Goal: Check status: Check status

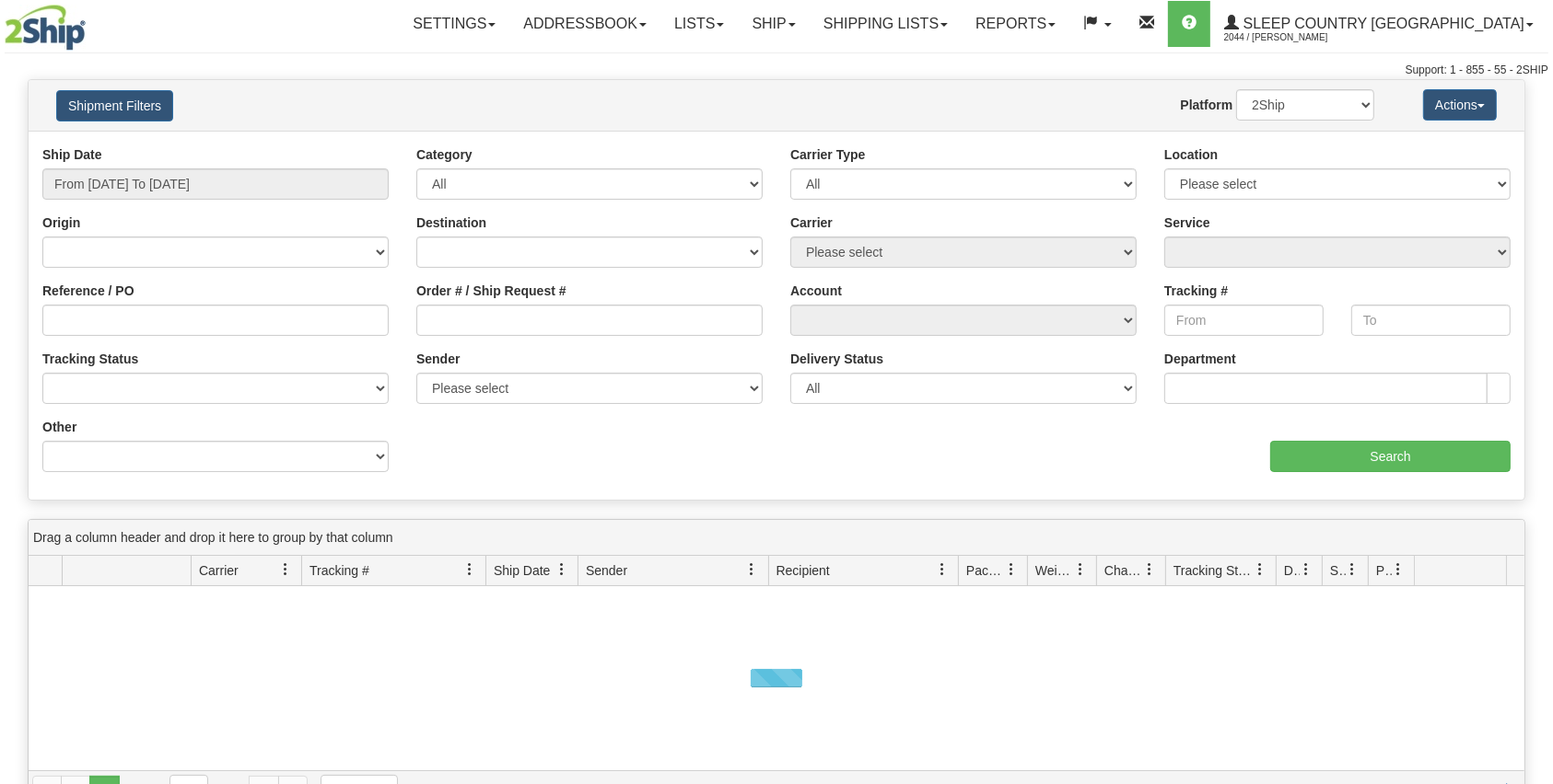
click at [607, 340] on div "Order # / Ship Request #" at bounding box center [589, 316] width 374 height 69
click at [607, 312] on input "Order # / Ship Request #" at bounding box center [589, 320] width 347 height 31
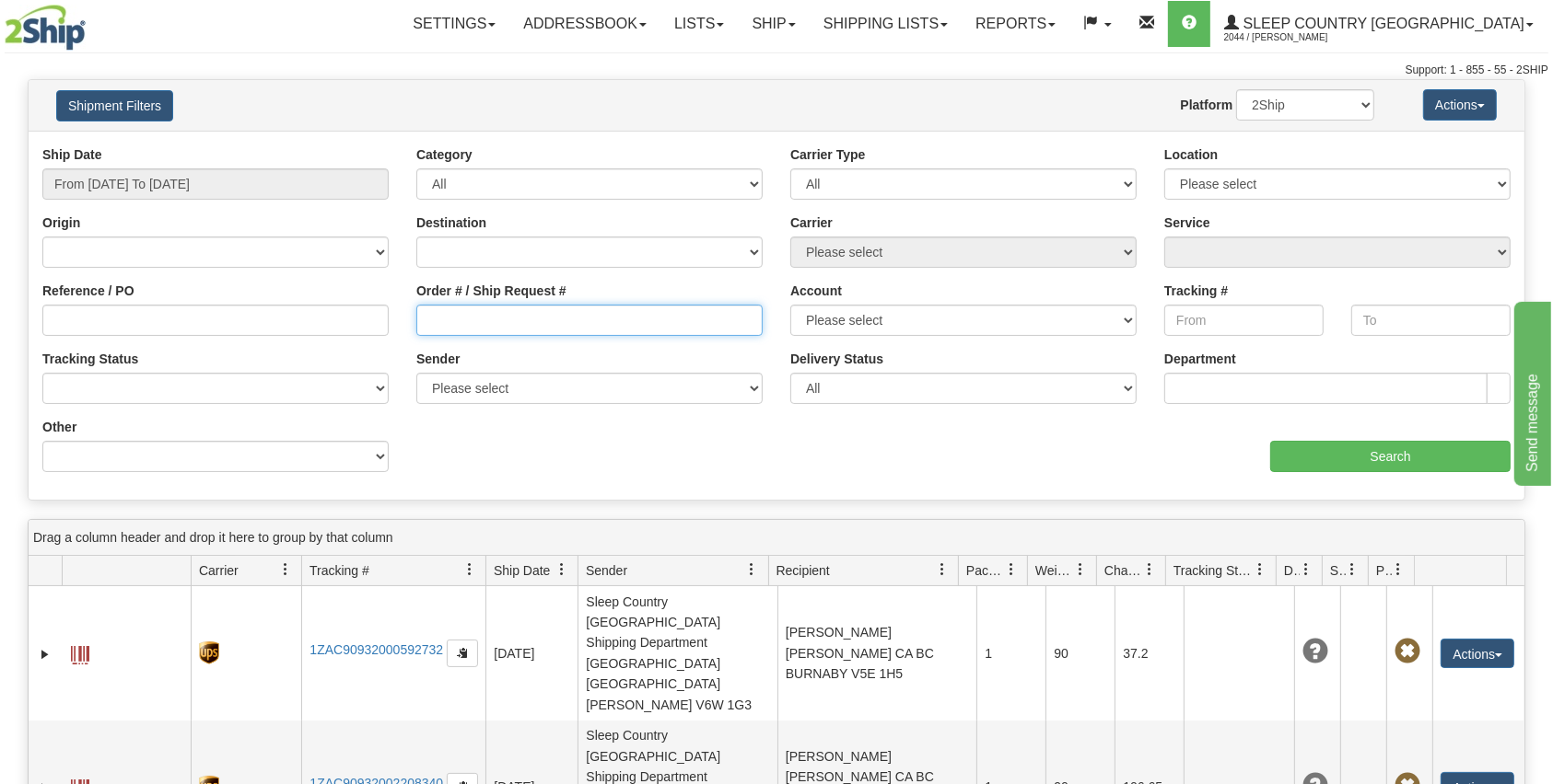
paste input "9000I032100"
type input "9000I032100"
click at [1422, 457] on input "Search" at bounding box center [1390, 457] width 241 height 31
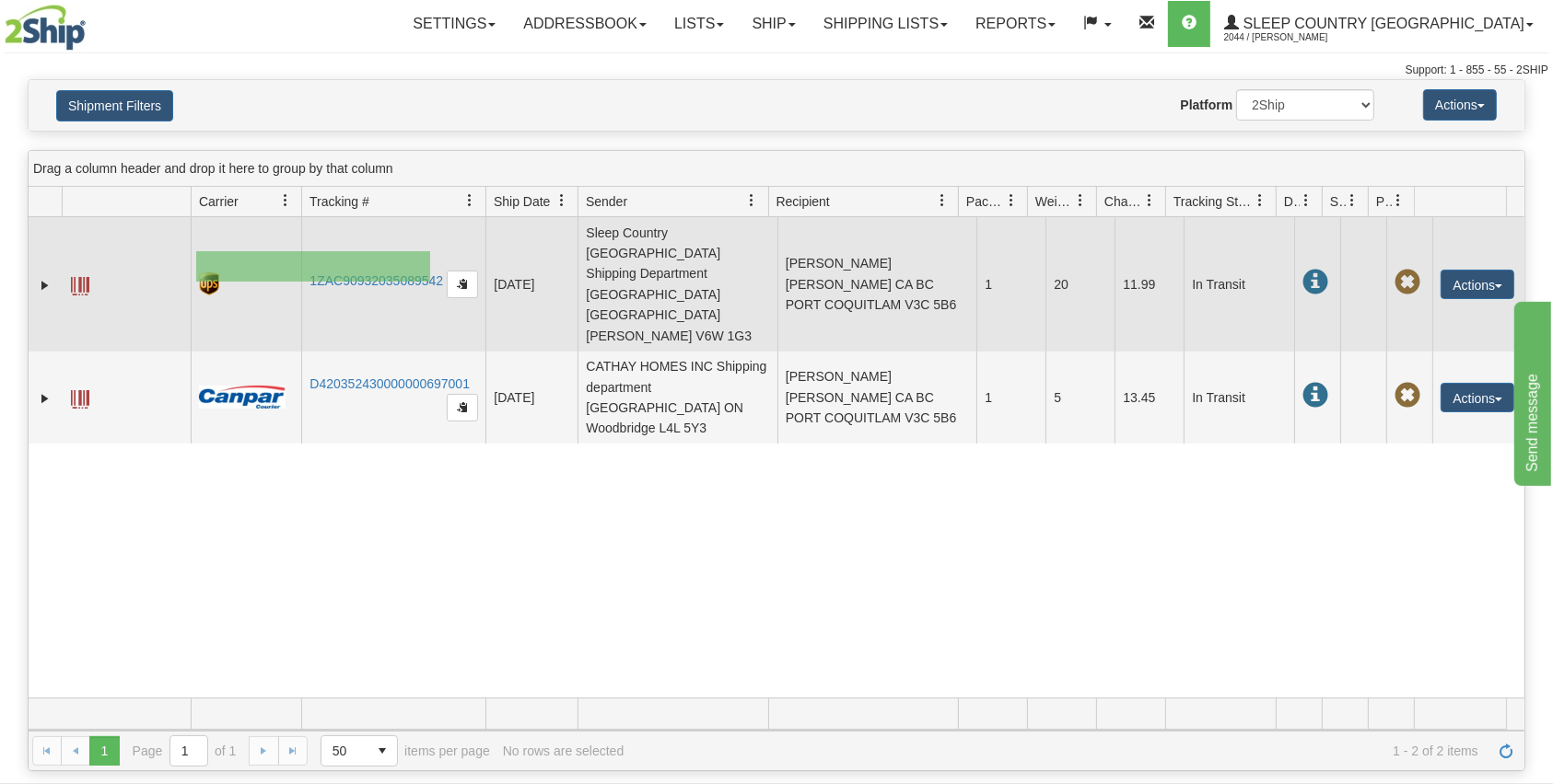
drag, startPoint x: 197, startPoint y: 253, endPoint x: 427, endPoint y: 282, distance: 231.8
click at [430, 282] on tr "31529014 2044 1ZAC90932035089542 [DATE] [DATE] 12:42:23 PM Sleep Country [GEOGR…" at bounding box center [776, 284] width 1496 height 134
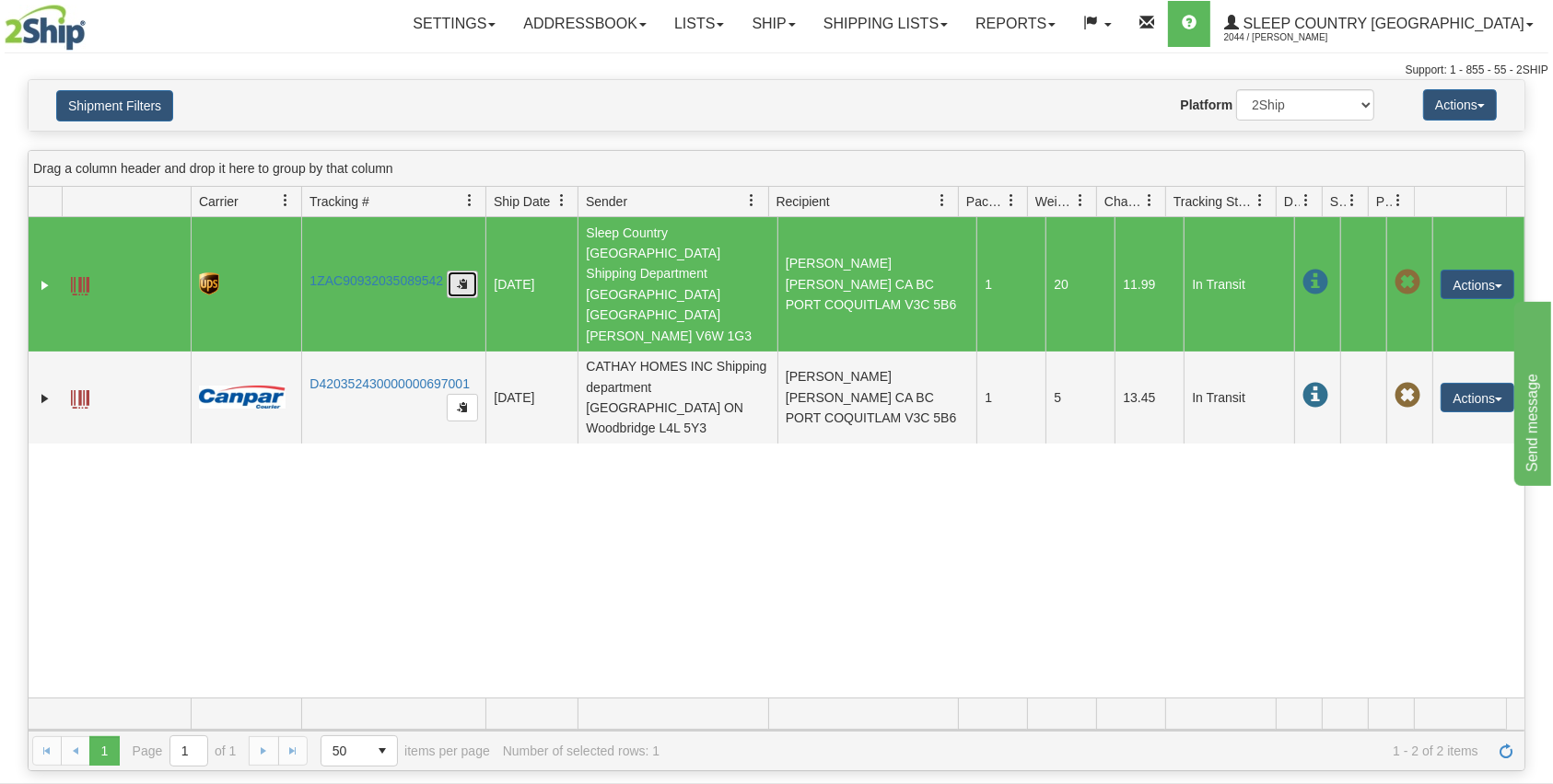
click at [450, 271] on button "button" at bounding box center [462, 285] width 31 height 27
click at [461, 278] on span "button" at bounding box center [462, 283] width 11 height 11
click at [395, 273] on link "1ZAC90932035089542" at bounding box center [376, 280] width 133 height 15
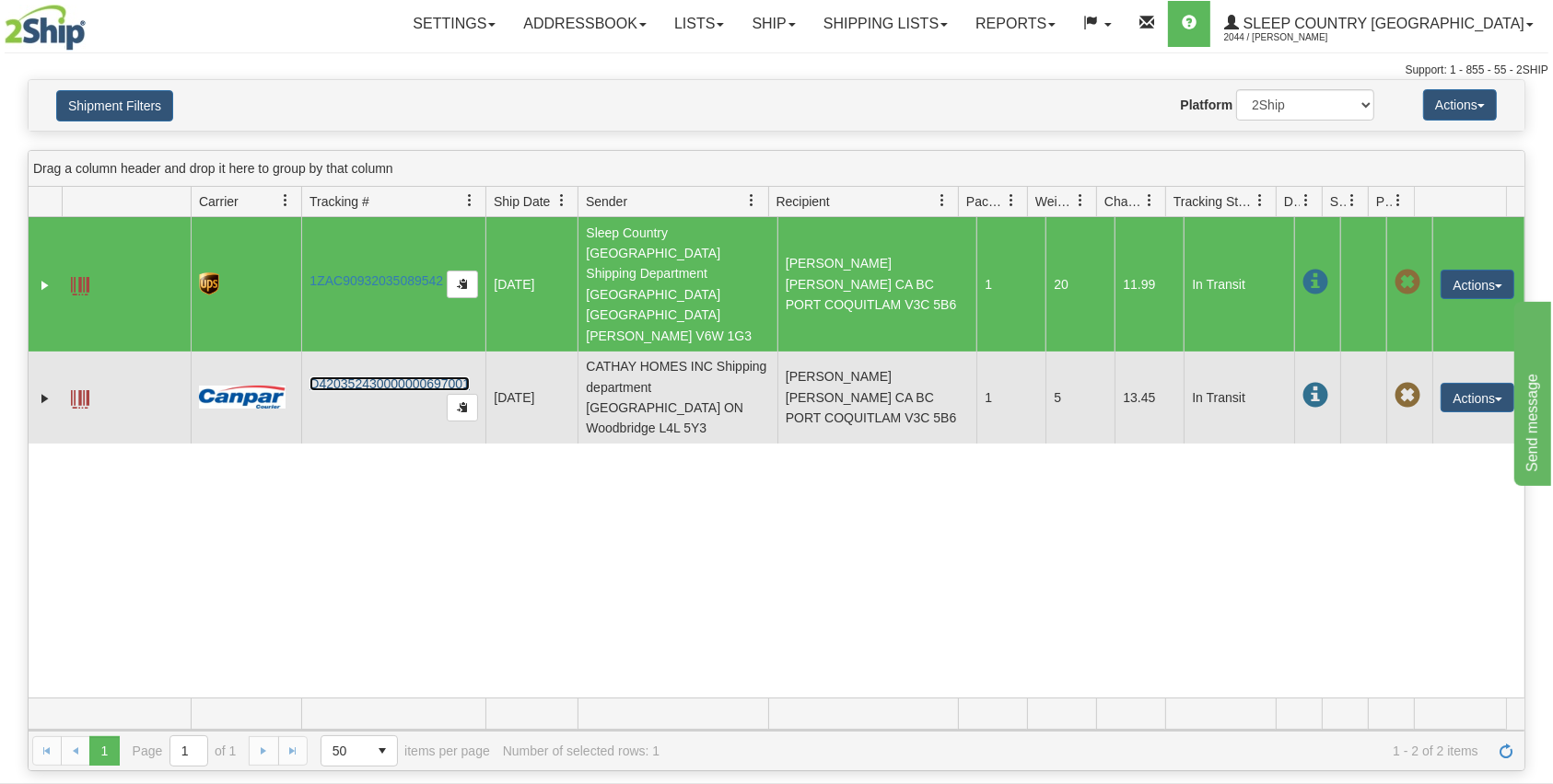
click at [414, 377] on link "D420352430000000697001" at bounding box center [390, 384] width 161 height 15
